Goal: Information Seeking & Learning: Learn about a topic

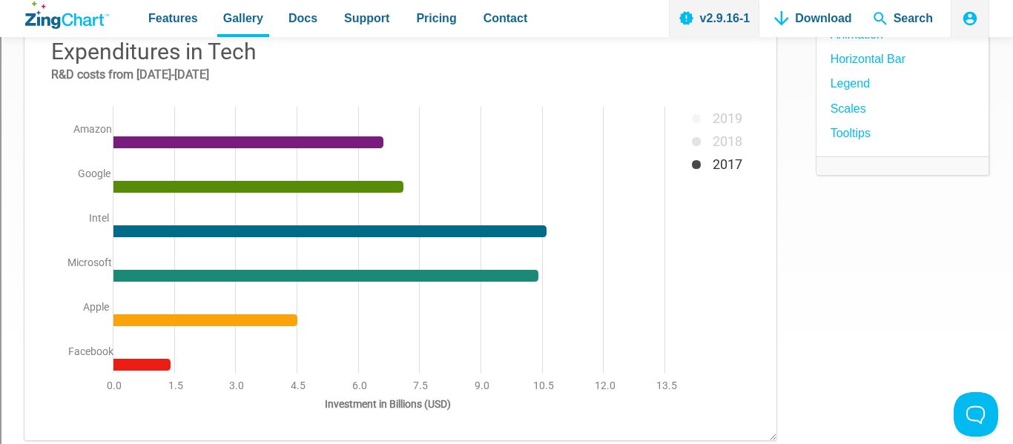
click at [696, 168] on img "App Content" at bounding box center [400, 229] width 722 height 393
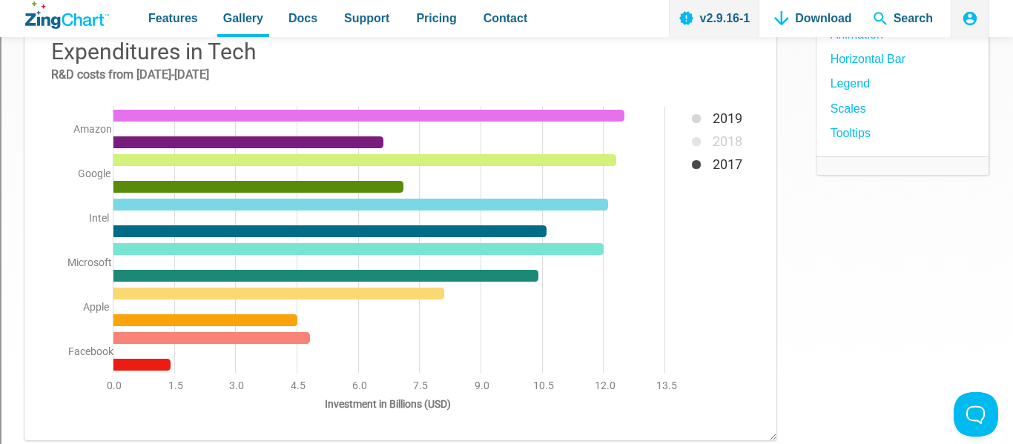
click at [697, 125] on img "App Content" at bounding box center [400, 229] width 722 height 393
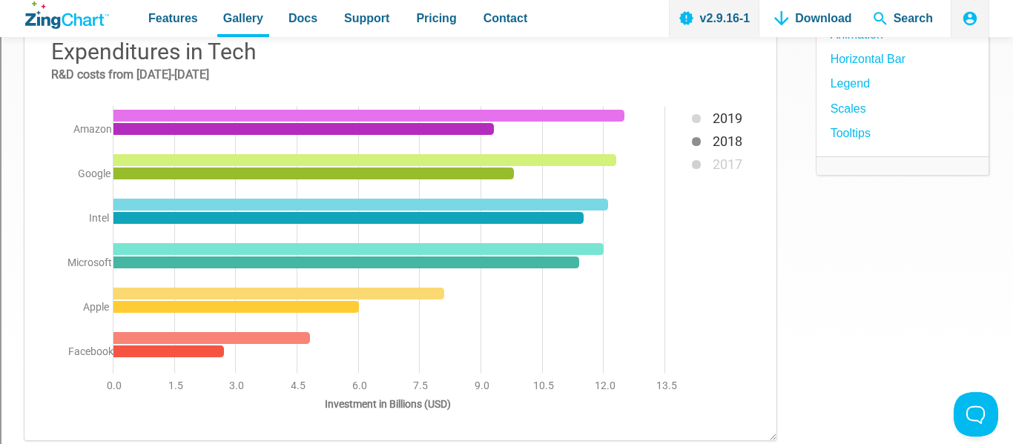
click at [697, 146] on img "App Content" at bounding box center [400, 229] width 722 height 393
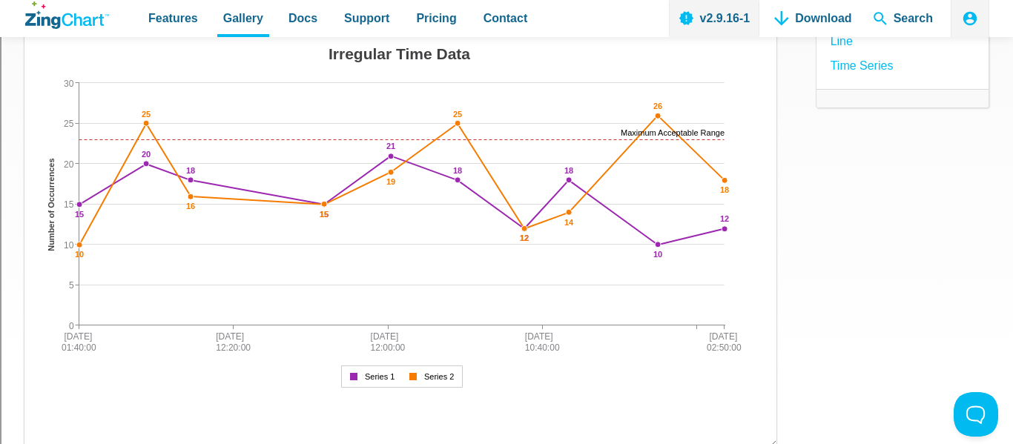
scroll to position [211, 0]
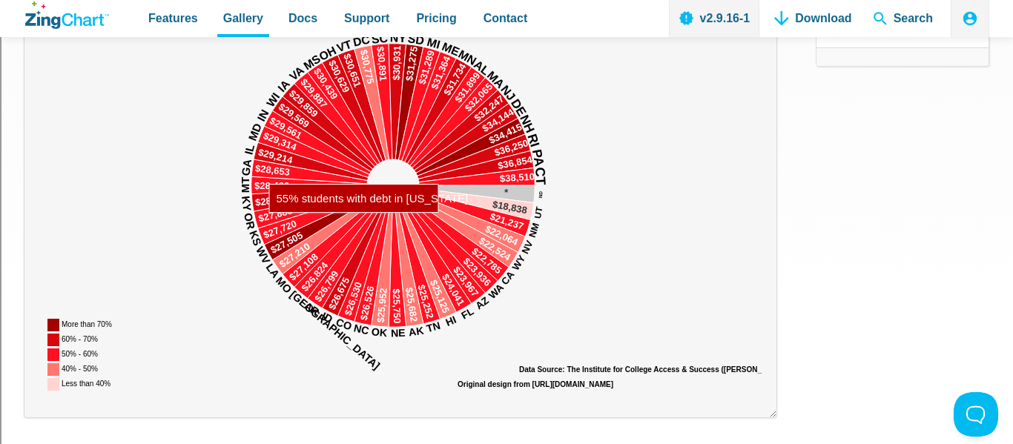
scroll to position [278, 0]
